Goal: Task Accomplishment & Management: Manage account settings

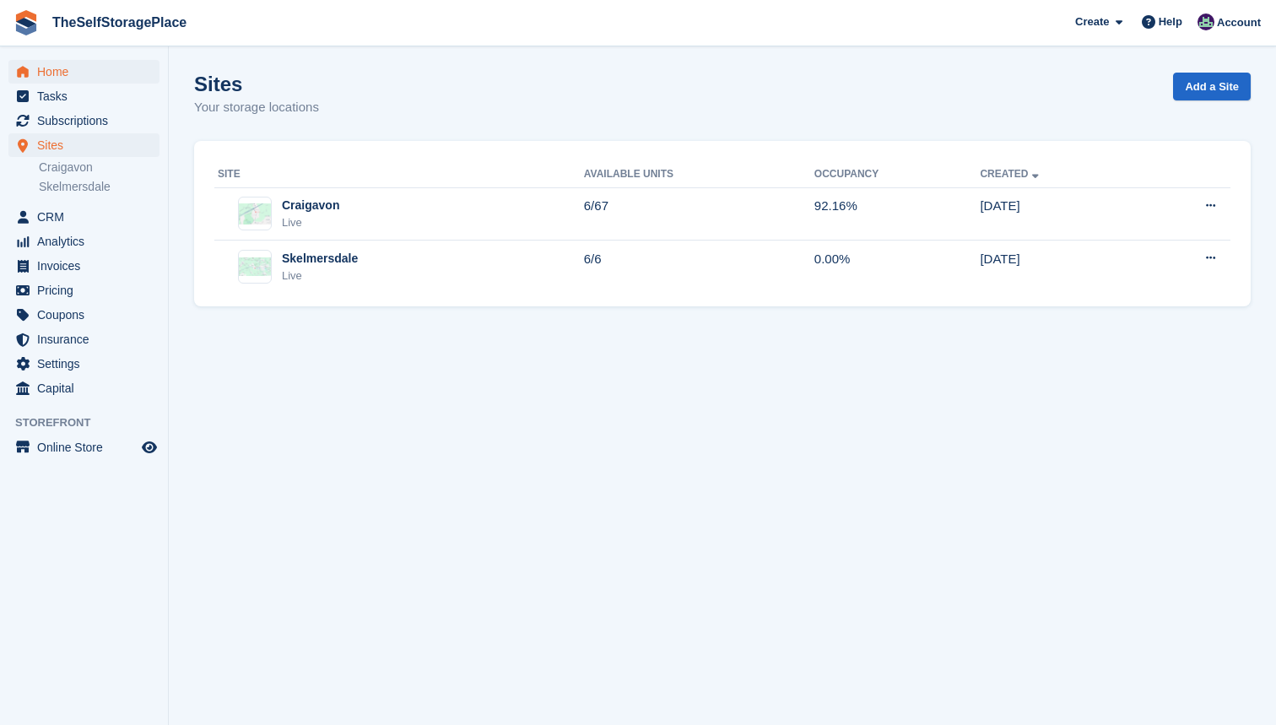
click at [79, 78] on span "Home" at bounding box center [87, 72] width 101 height 24
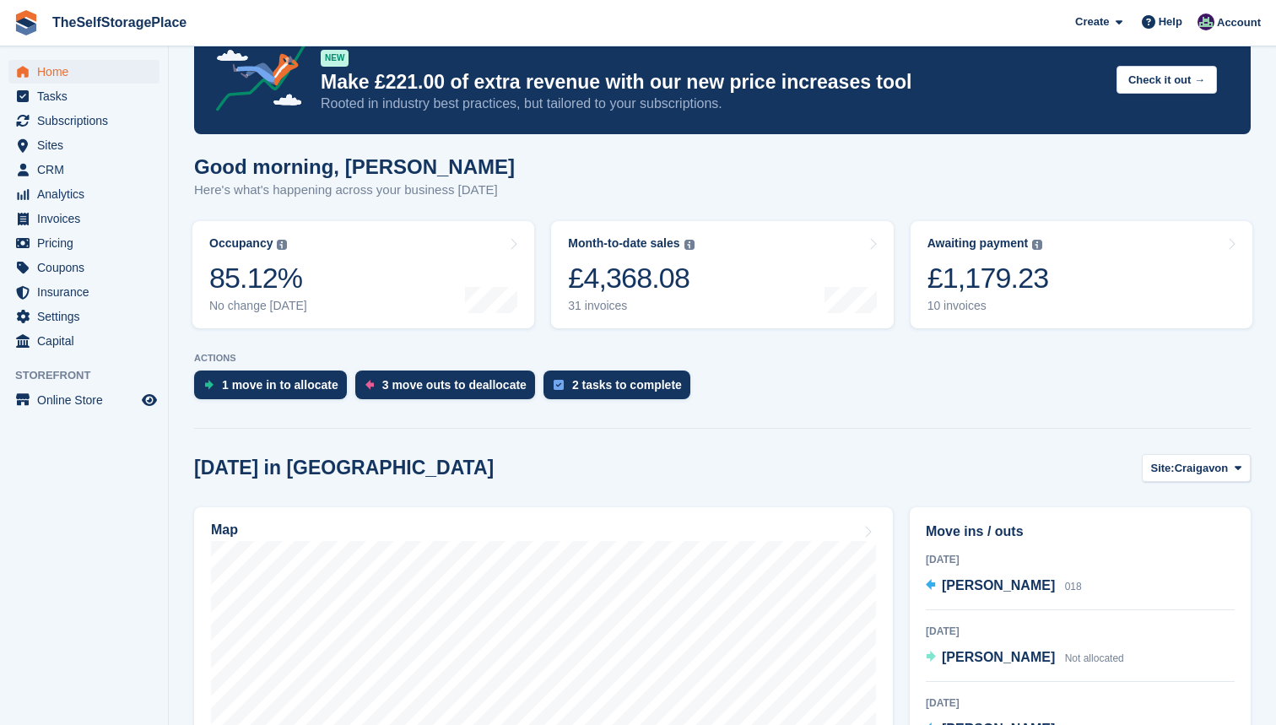
scroll to position [50, 0]
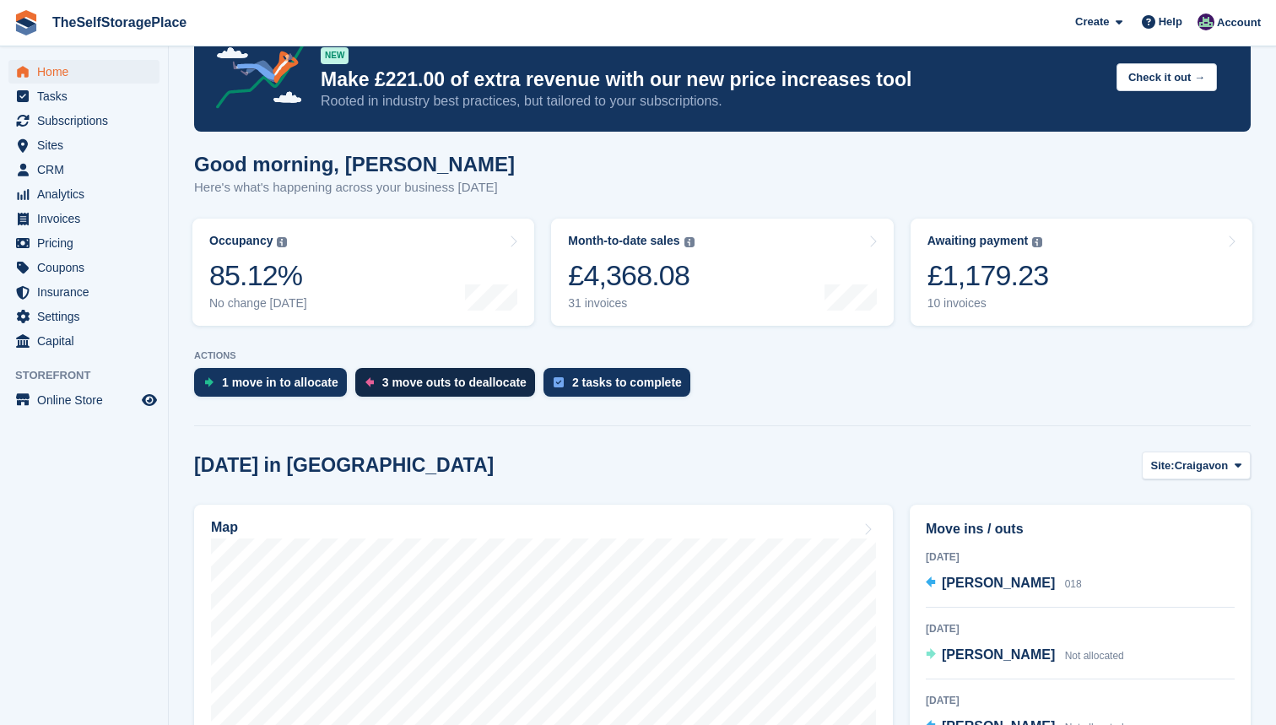
click at [428, 376] on div "3 move outs to deallocate" at bounding box center [454, 383] width 144 height 14
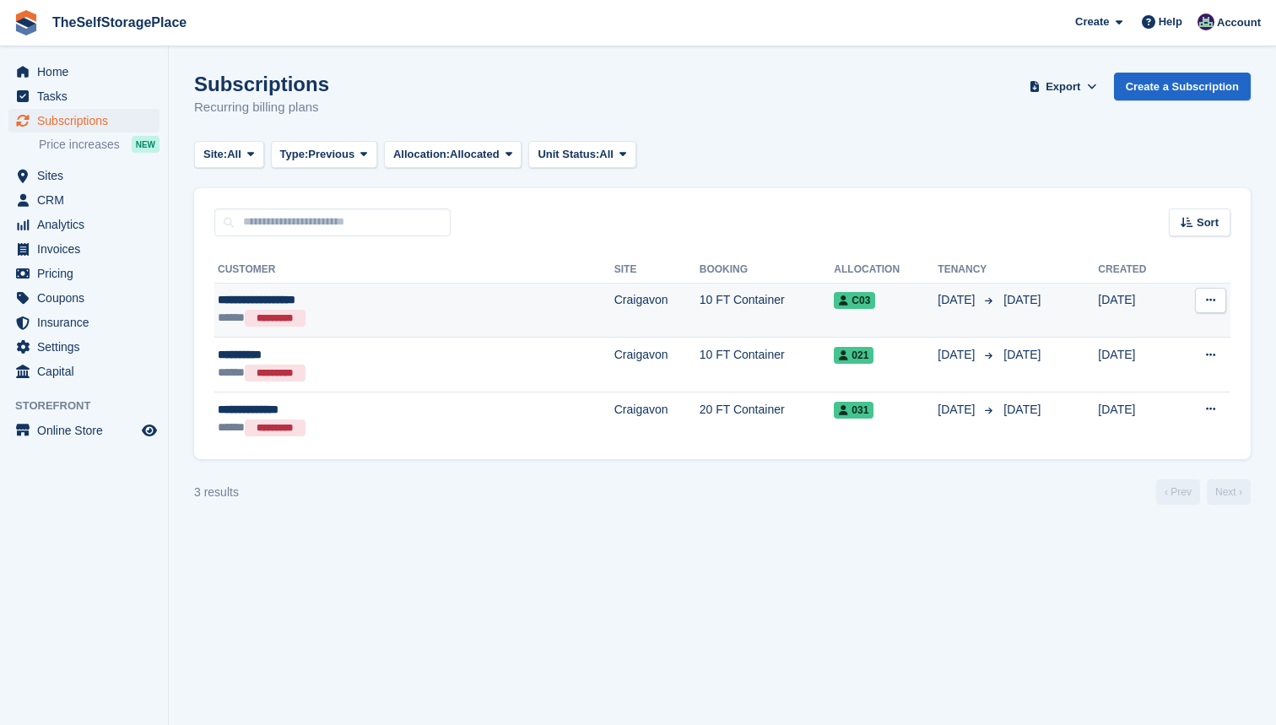
click at [349, 305] on div "**********" at bounding box center [342, 300] width 249 height 18
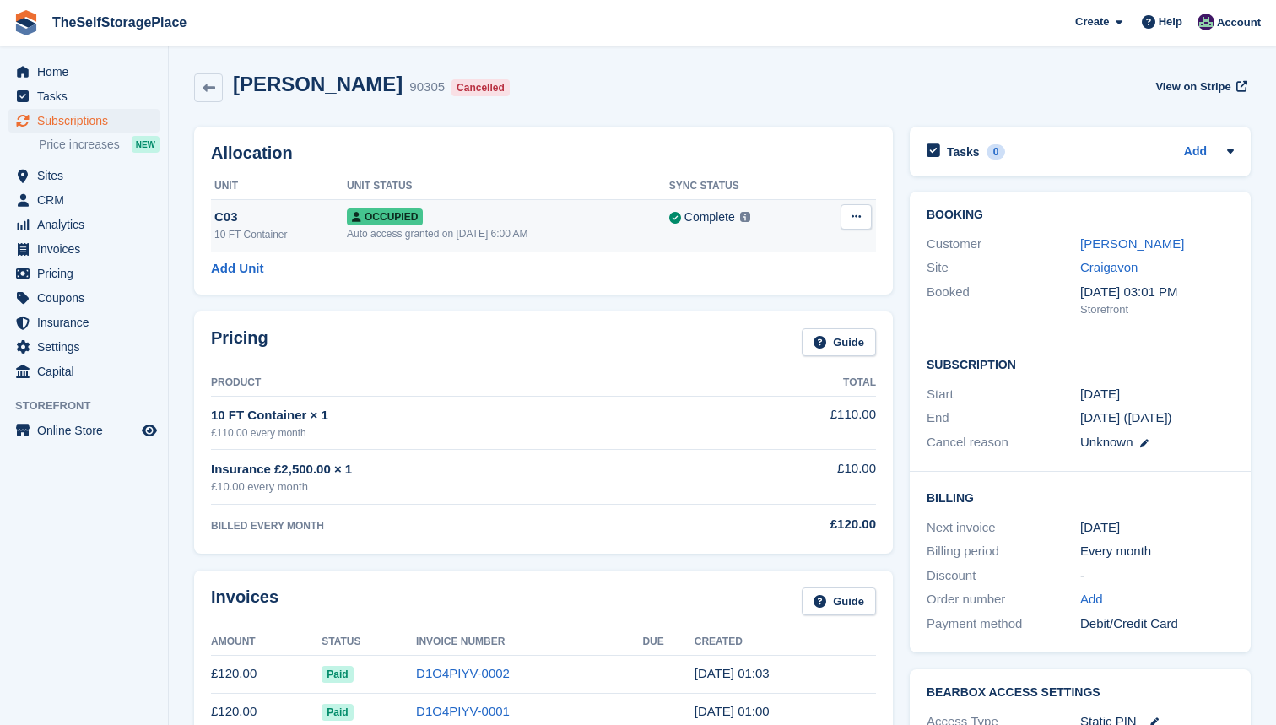
click at [846, 221] on button at bounding box center [855, 216] width 31 height 25
click at [784, 283] on p "Deallocate" at bounding box center [790, 286] width 147 height 22
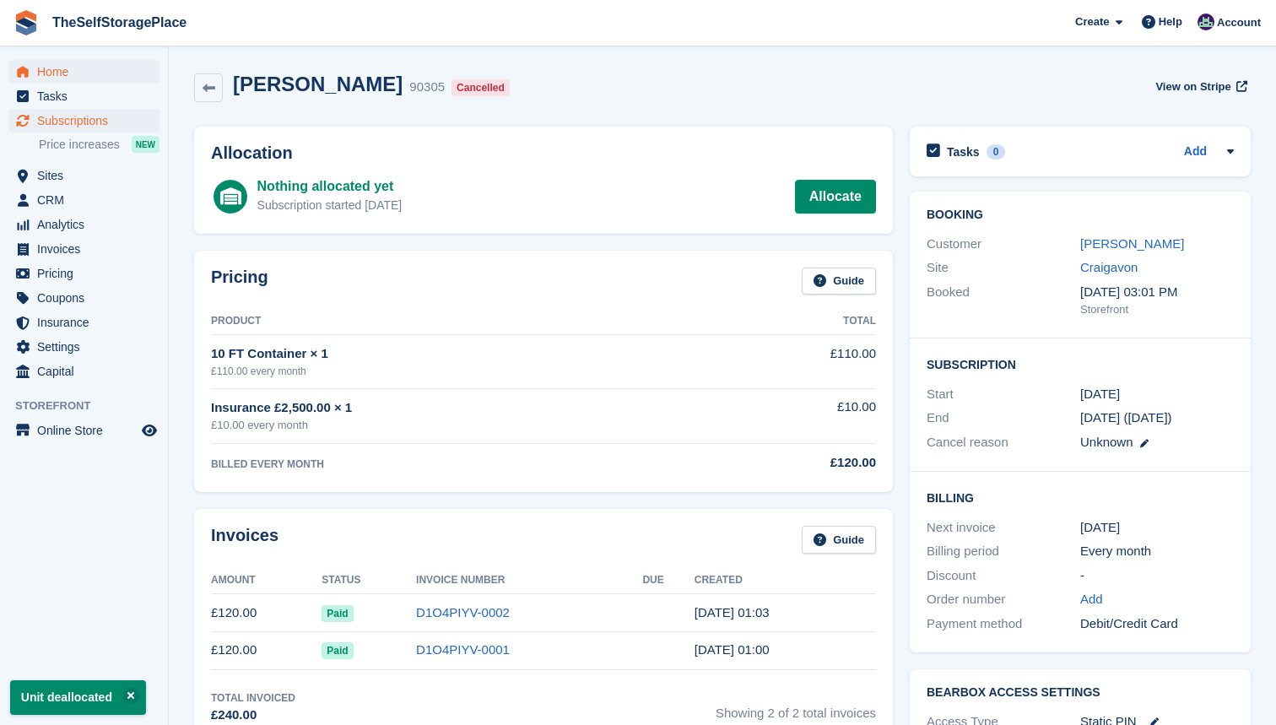
click at [79, 73] on span "Home" at bounding box center [87, 72] width 101 height 24
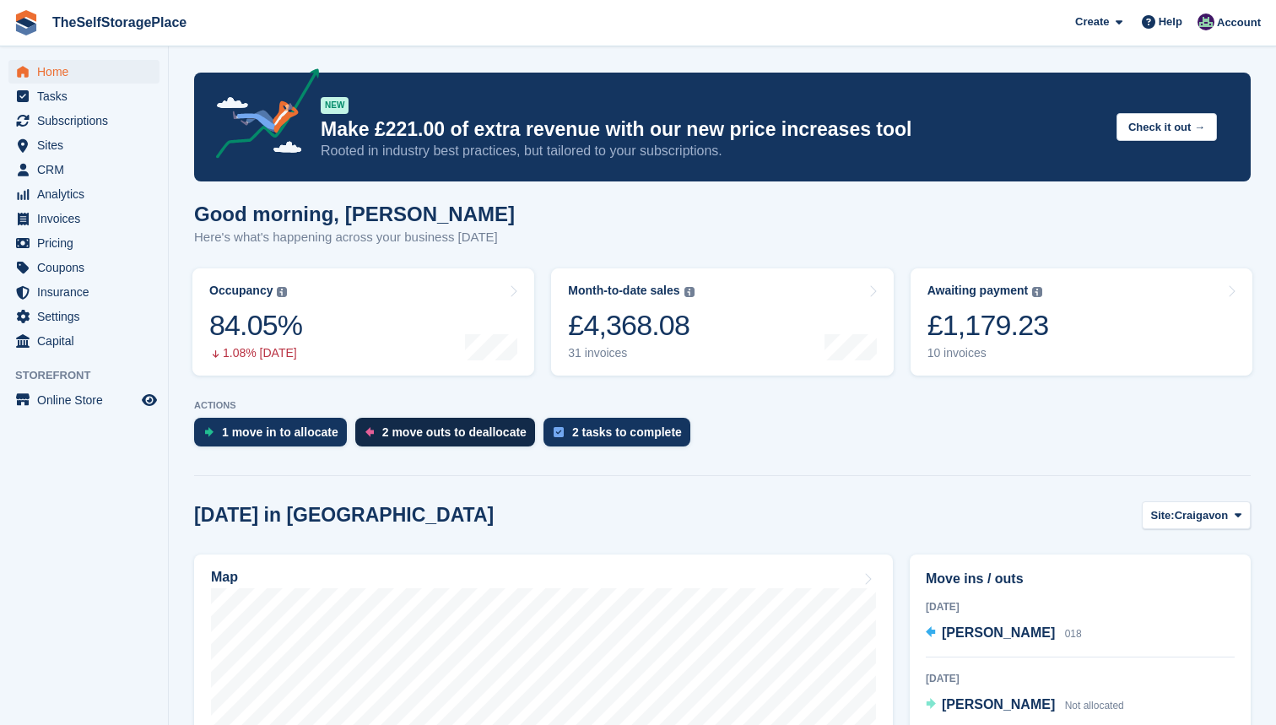
click at [446, 440] on div "2 move outs to deallocate" at bounding box center [445, 432] width 180 height 29
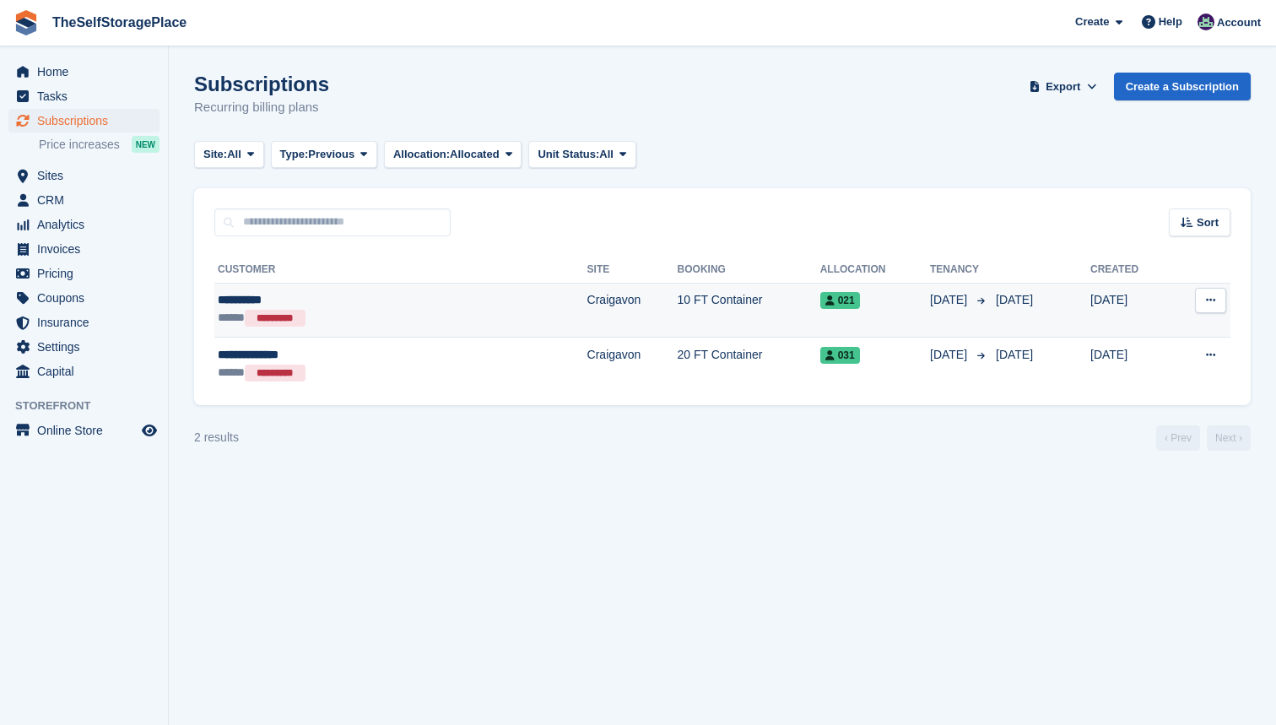
click at [386, 294] on div "**********" at bounding box center [327, 300] width 219 height 18
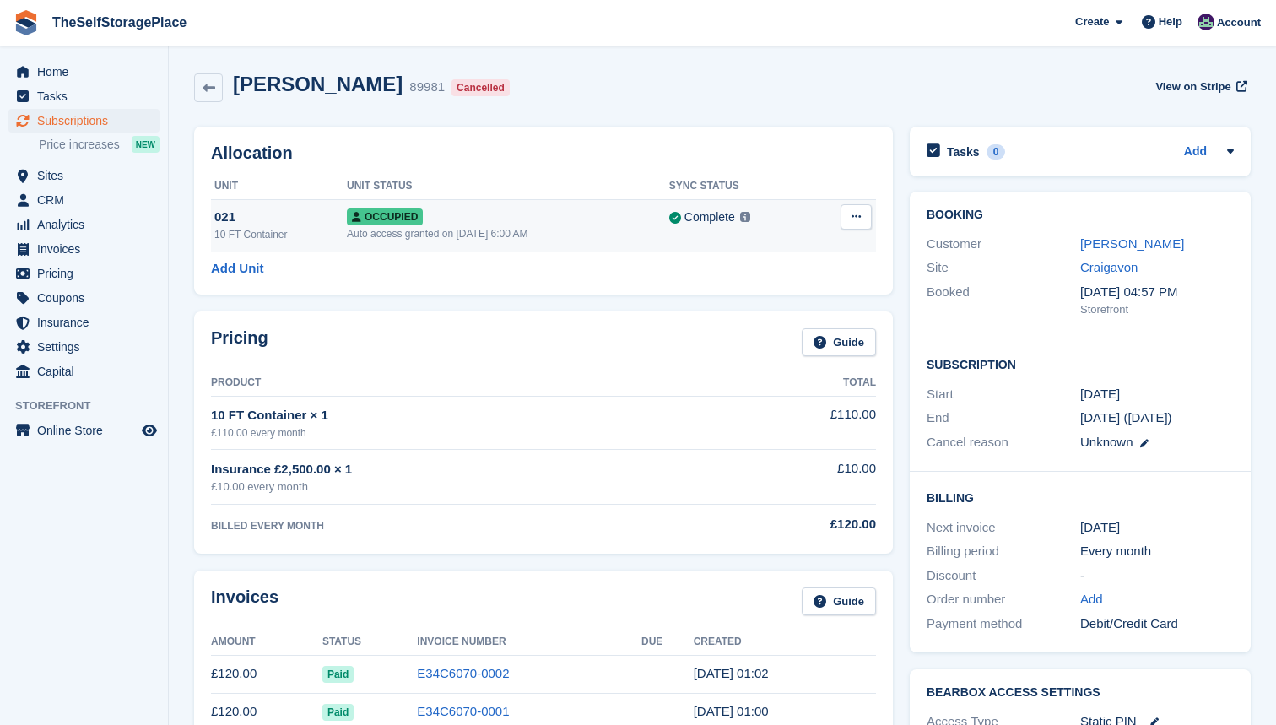
click at [858, 211] on icon at bounding box center [855, 216] width 9 height 11
click at [829, 281] on p "Deallocate" at bounding box center [790, 286] width 147 height 22
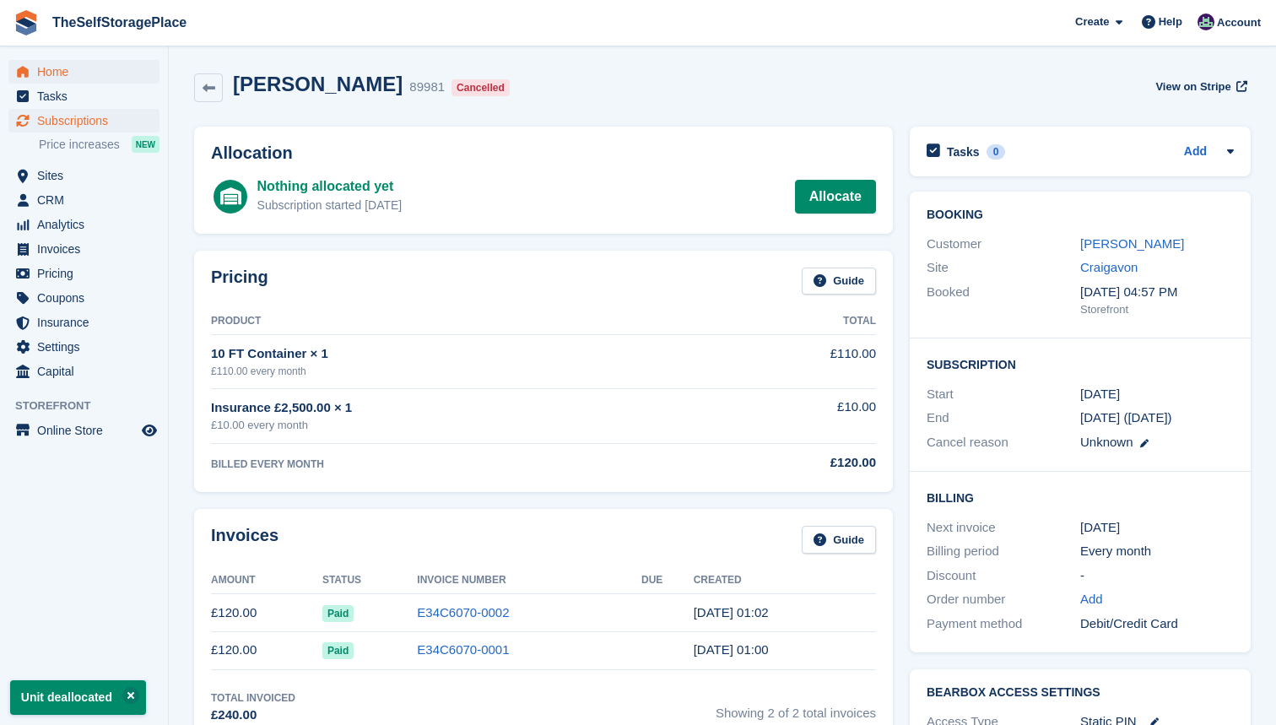
click at [78, 74] on span "Home" at bounding box center [87, 72] width 101 height 24
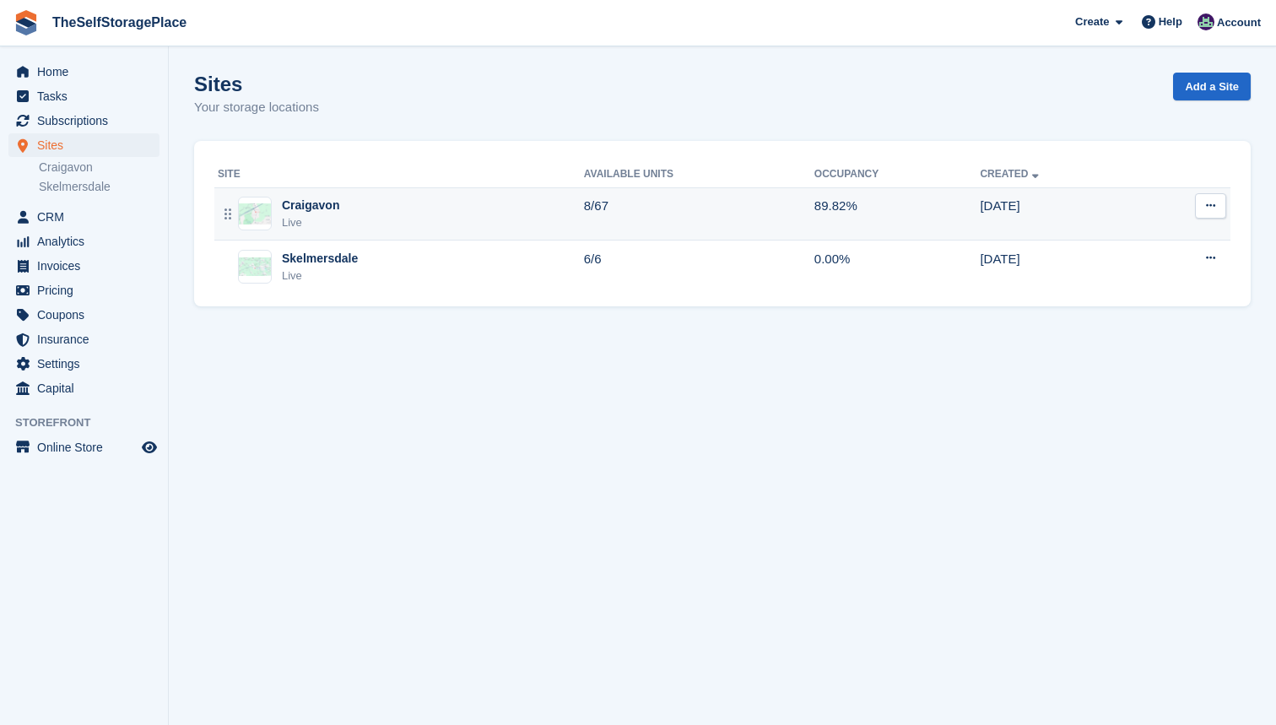
click at [494, 208] on div "Craigavon Live" at bounding box center [401, 214] width 366 height 35
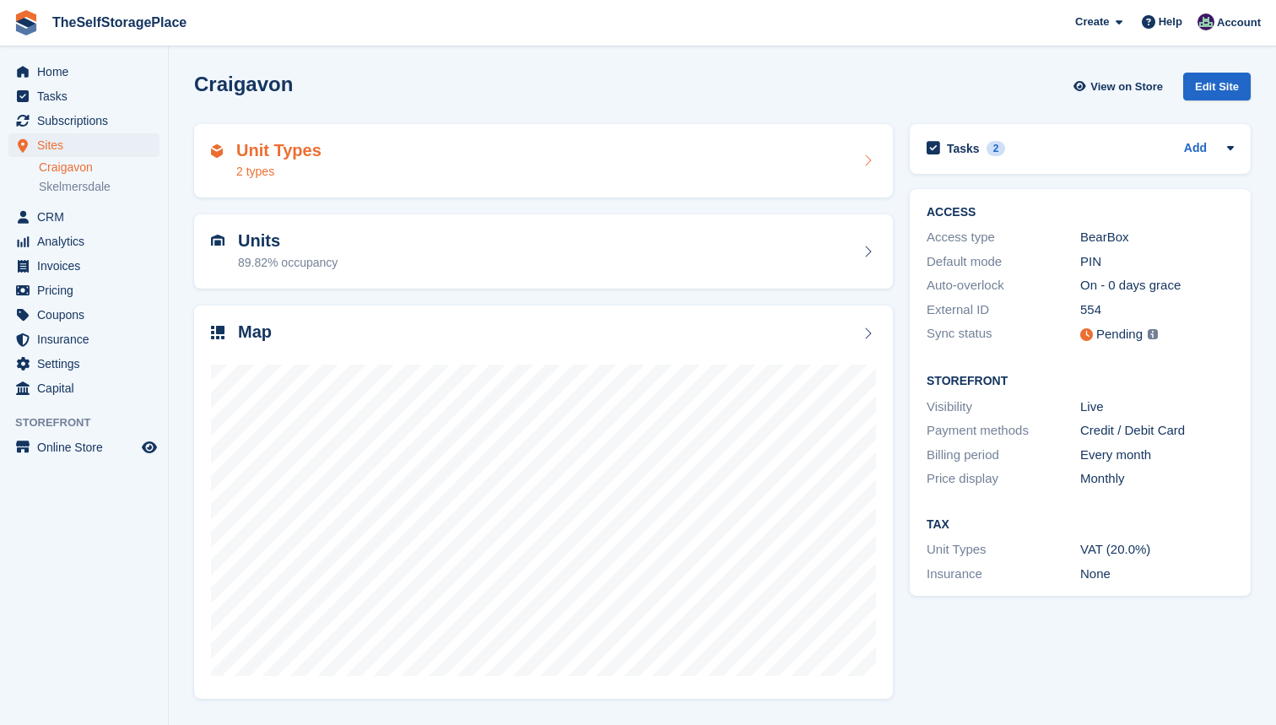
click at [462, 169] on div "Unit Types 2 types" at bounding box center [543, 161] width 665 height 41
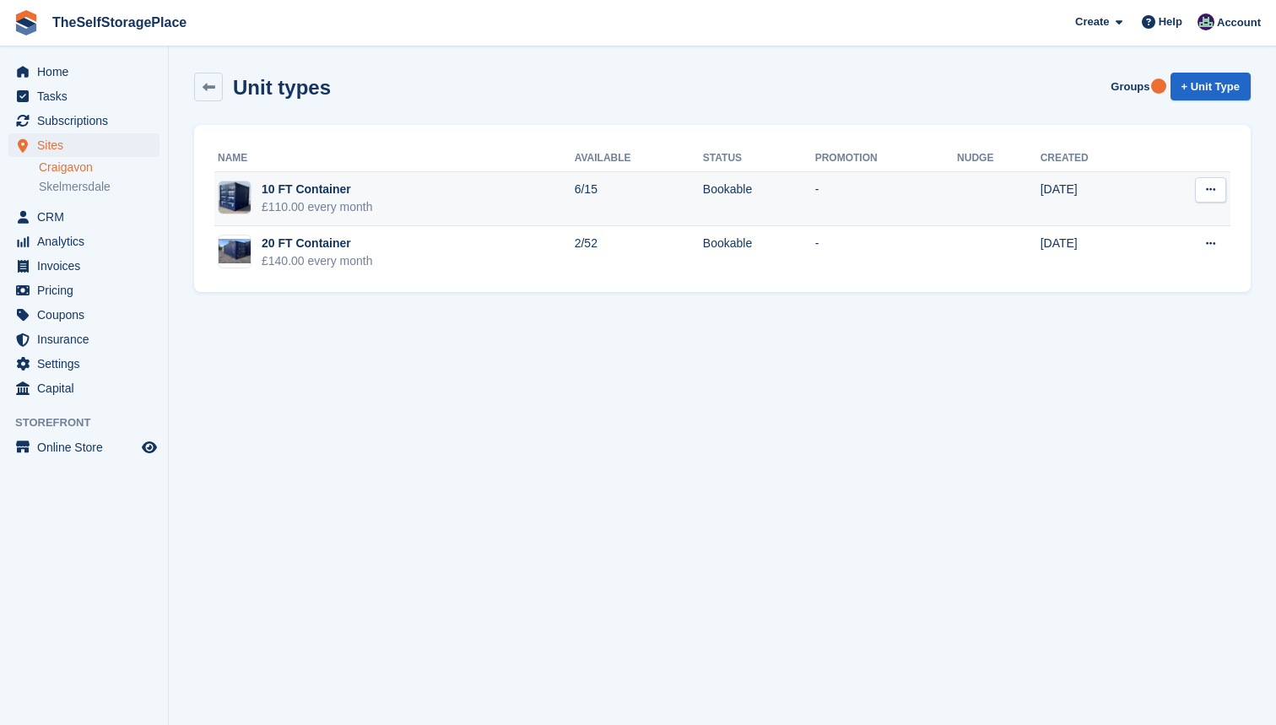
drag, startPoint x: 462, startPoint y: 196, endPoint x: 462, endPoint y: 224, distance: 28.7
click at [462, 224] on td "10 FT Container £110.00 every month" at bounding box center [394, 199] width 360 height 54
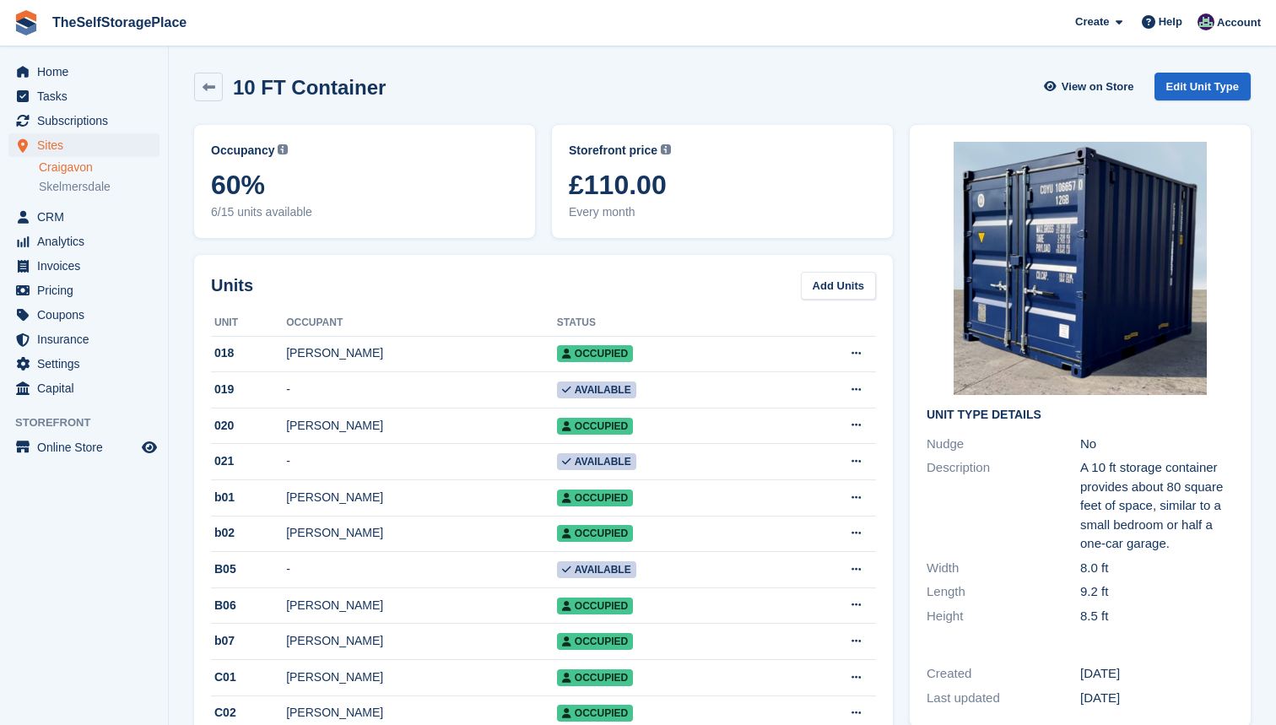
click at [46, 58] on div "Home Tasks Subscriptions Subscriptions Subscriptions Price increases NEW Price …" at bounding box center [84, 227] width 168 height 348
click at [46, 64] on span "Home" at bounding box center [87, 72] width 101 height 24
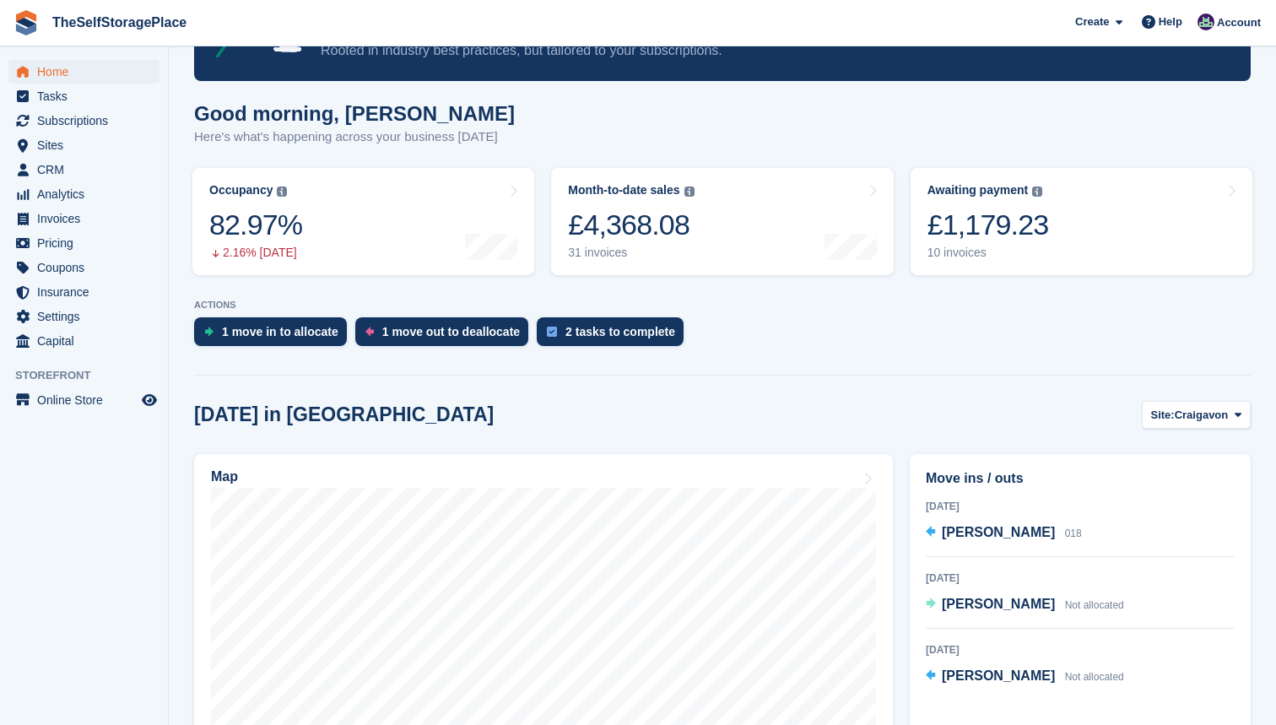
scroll to position [138, 0]
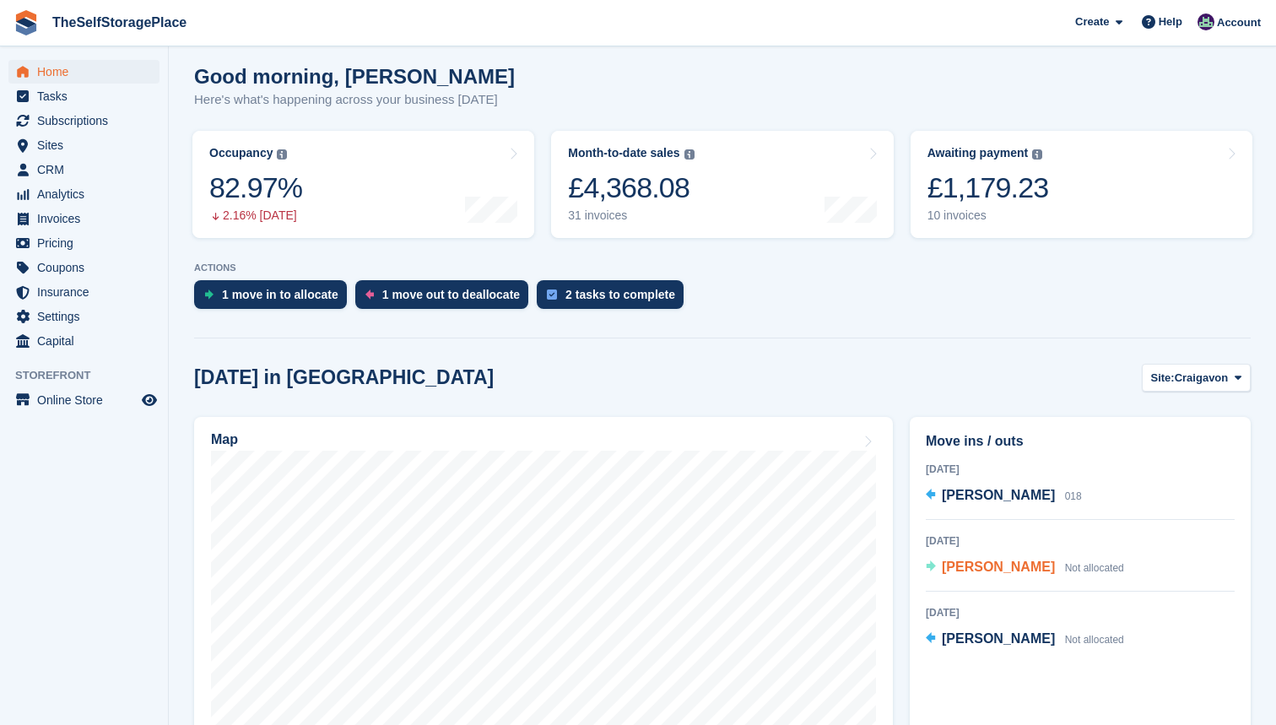
click at [976, 560] on span "[PERSON_NAME]" at bounding box center [998, 566] width 113 height 14
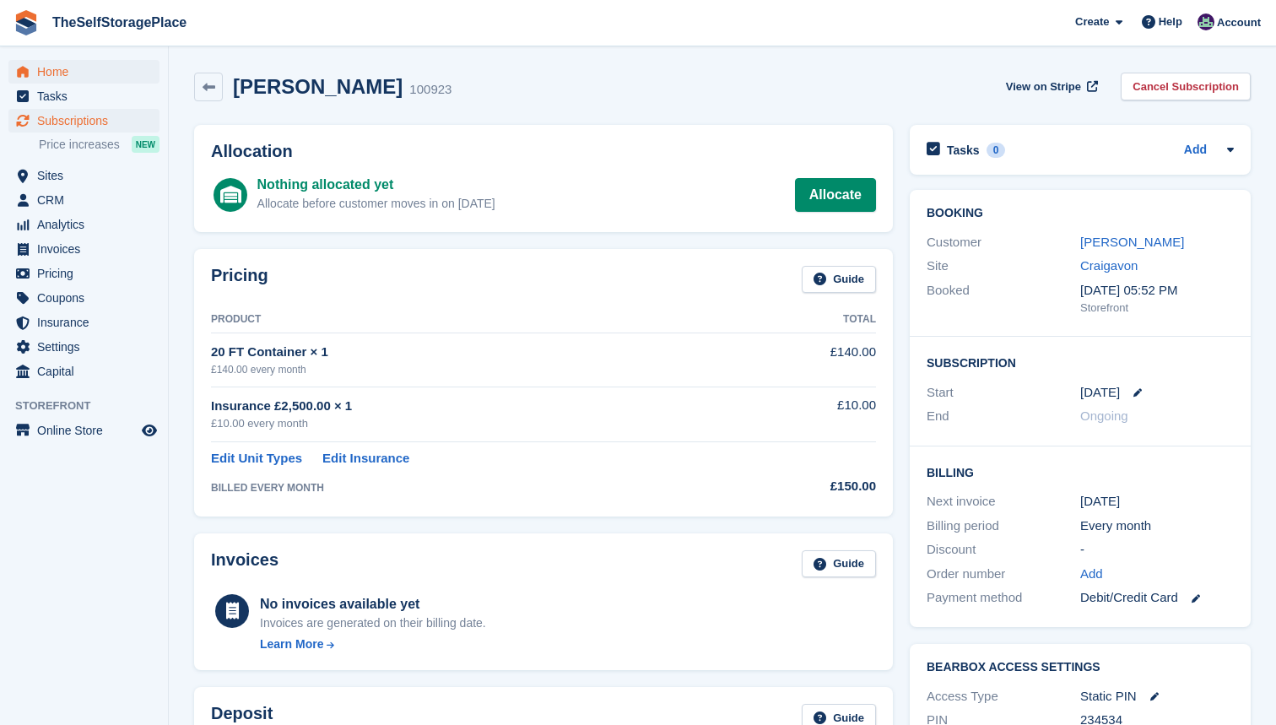
click at [84, 80] on span "Home" at bounding box center [87, 72] width 101 height 24
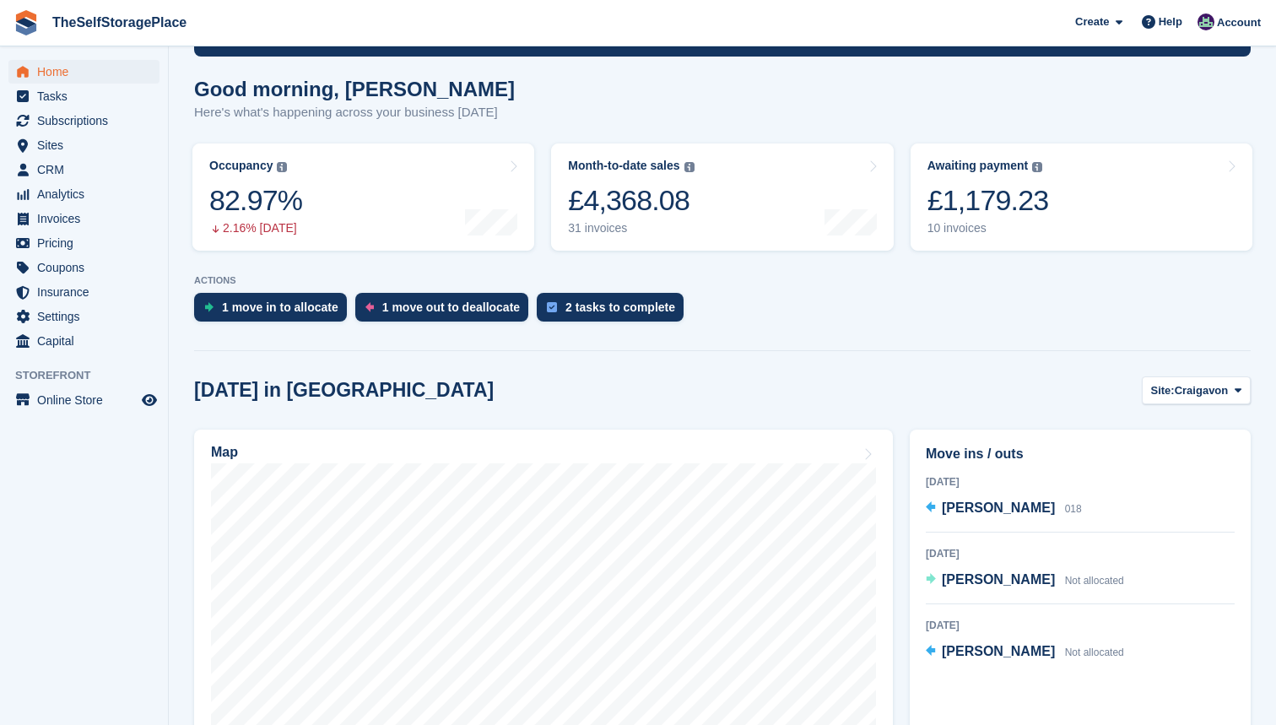
scroll to position [127, 0]
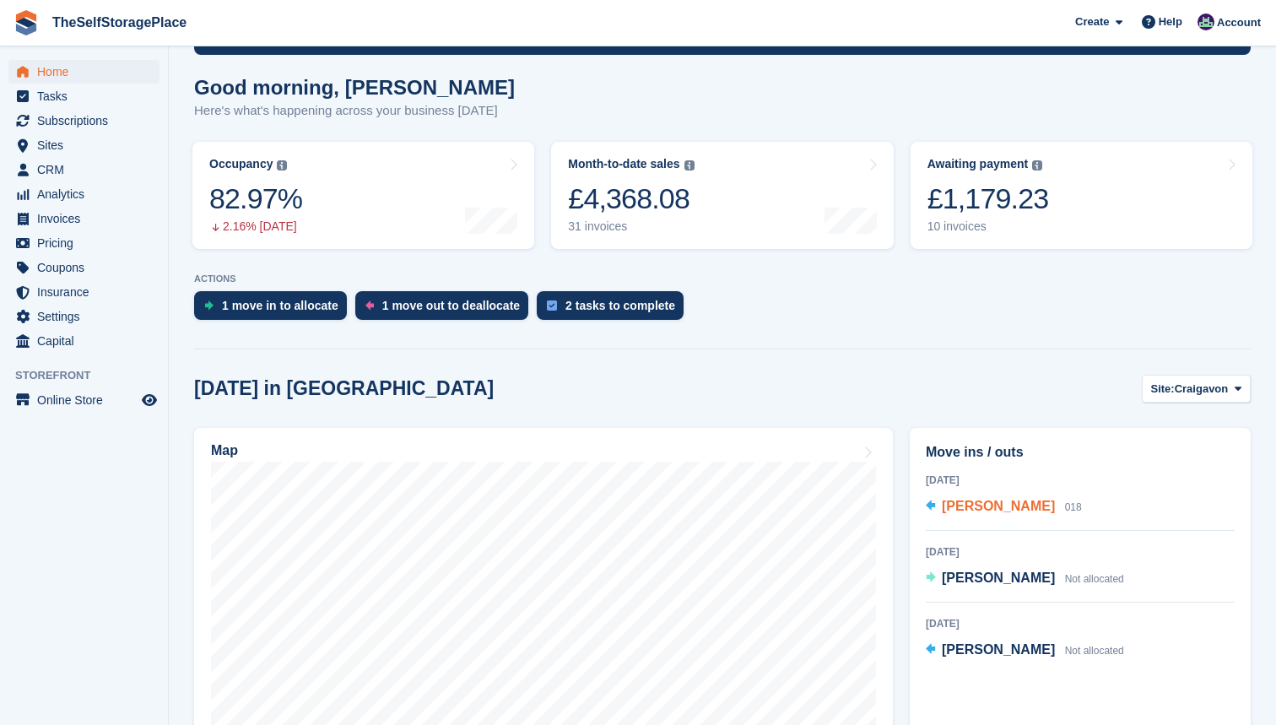
click at [1024, 504] on span "[PERSON_NAME]" at bounding box center [998, 506] width 113 height 14
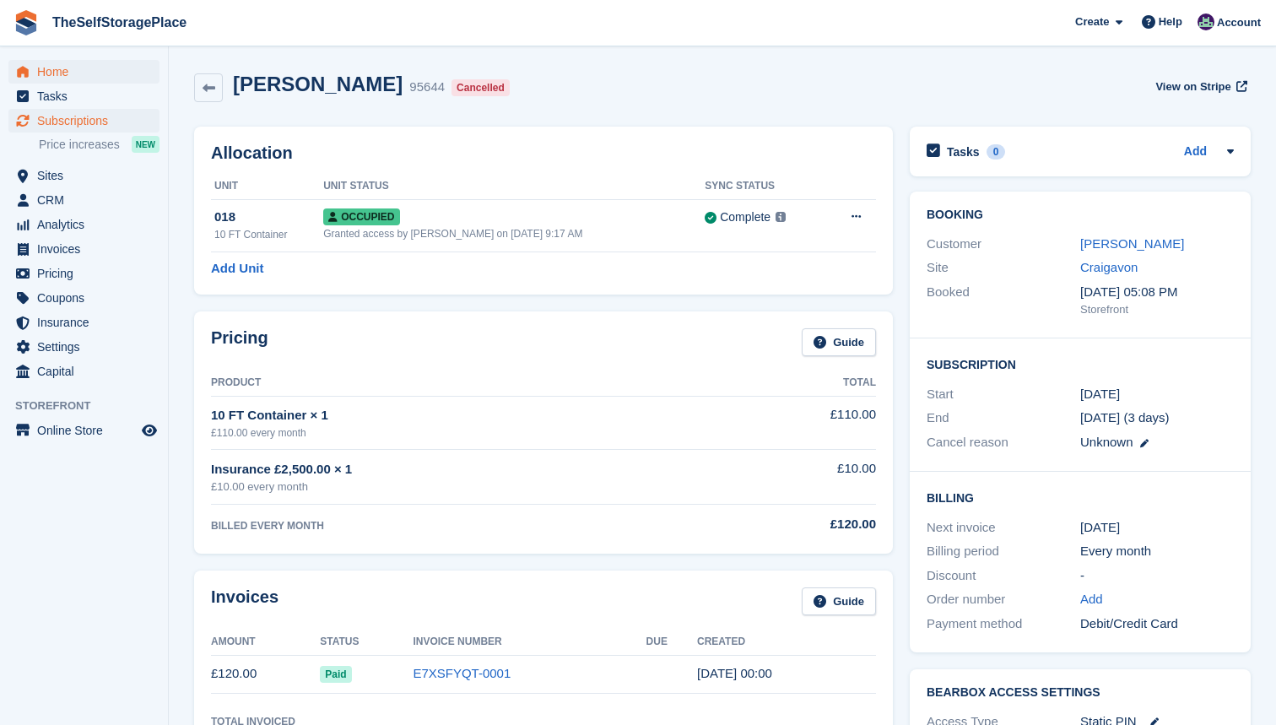
click at [52, 65] on span "Home" at bounding box center [87, 72] width 101 height 24
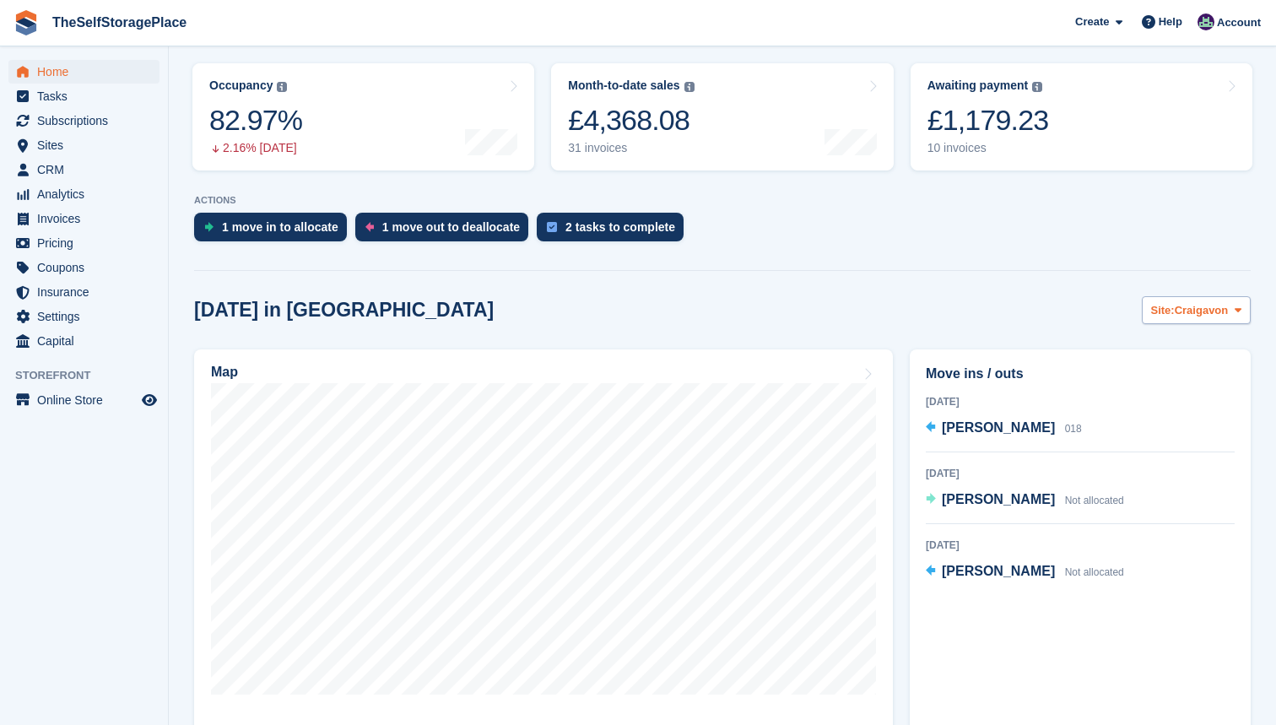
scroll to position [207, 0]
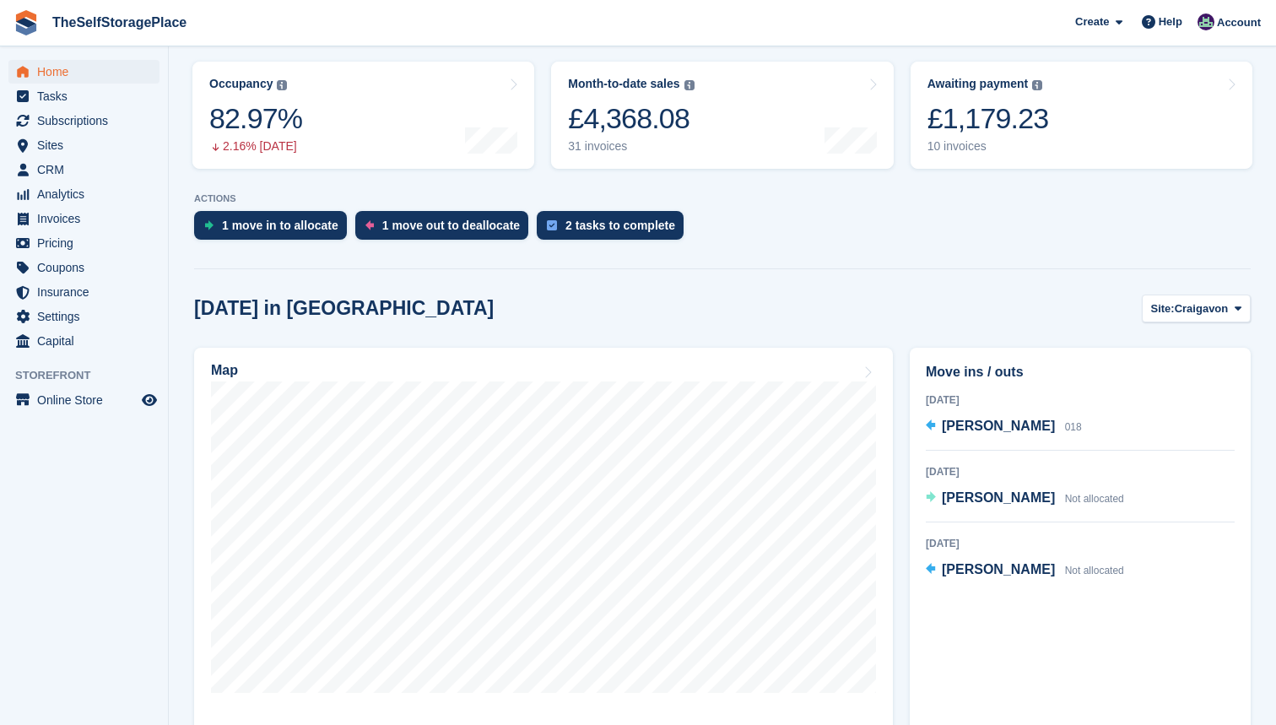
click at [784, 308] on div "[DATE] in [GEOGRAPHIC_DATA] Site: [GEOGRAPHIC_DATA] Craigavon [GEOGRAPHIC_DATA]" at bounding box center [722, 309] width 1057 height 28
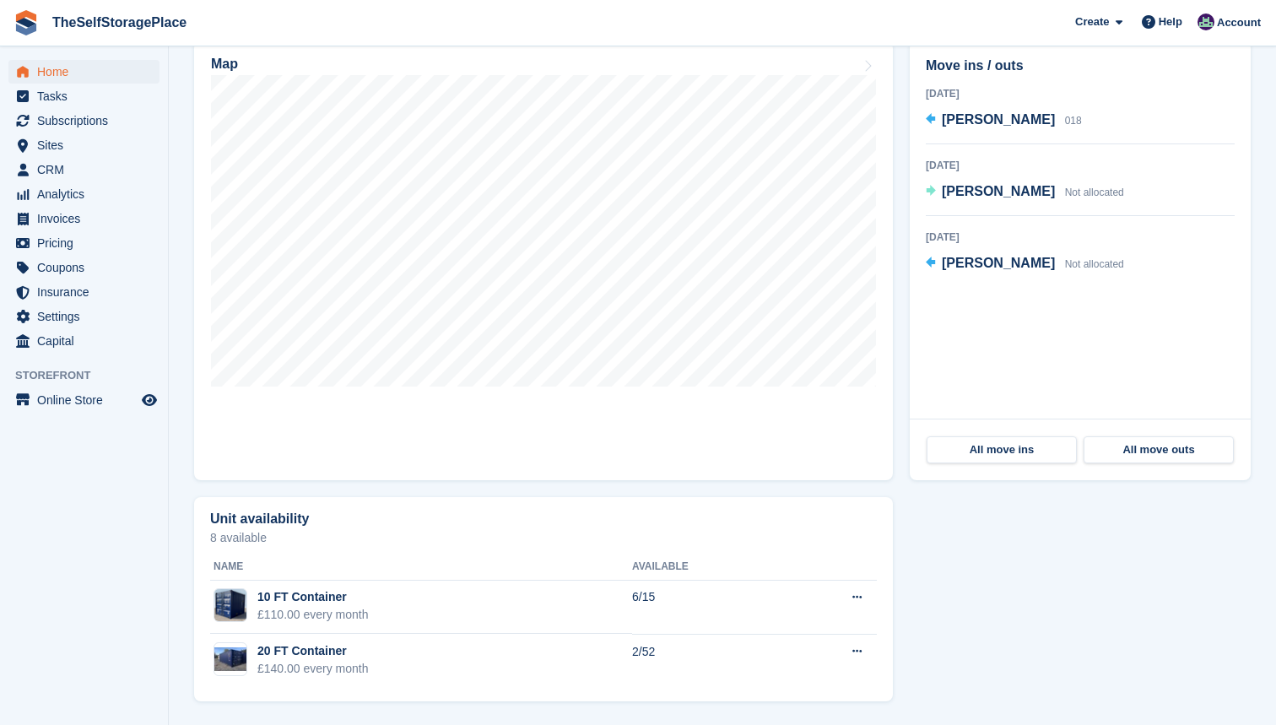
scroll to position [514, 0]
